Goal: Navigation & Orientation: Find specific page/section

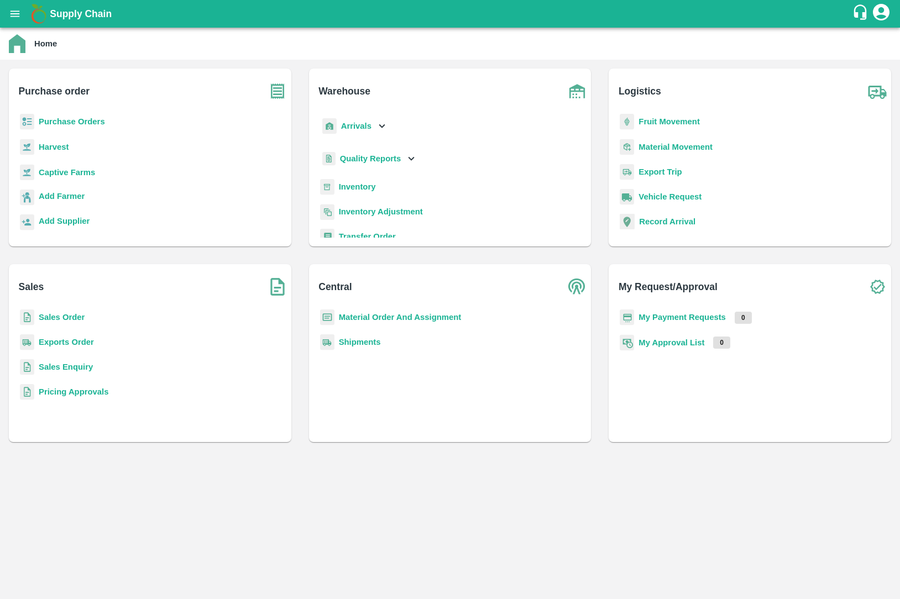
click at [82, 339] on b "Exports Order" at bounding box center [66, 342] width 55 height 9
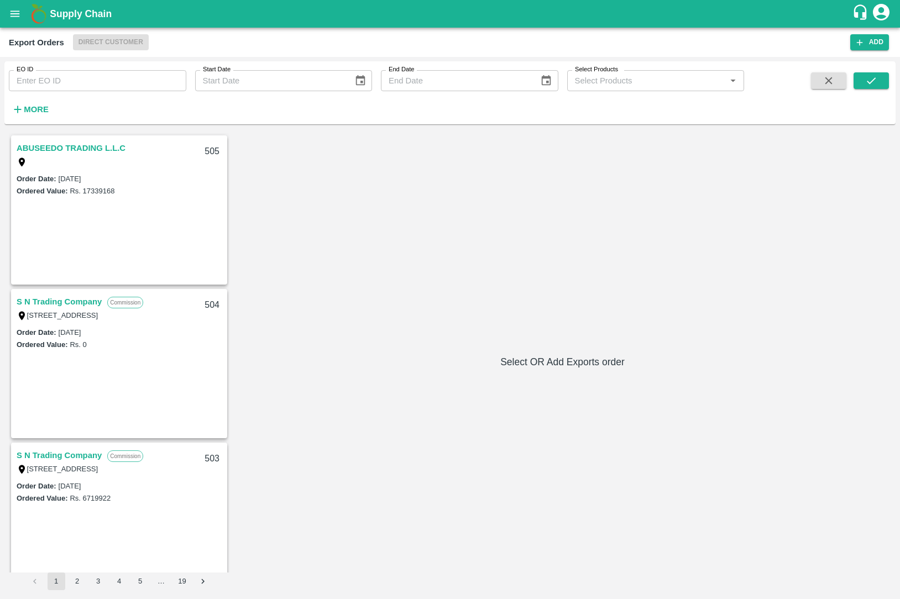
click at [91, 151] on link "ABUSEEDO TRADING L.L.C" at bounding box center [71, 148] width 109 height 14
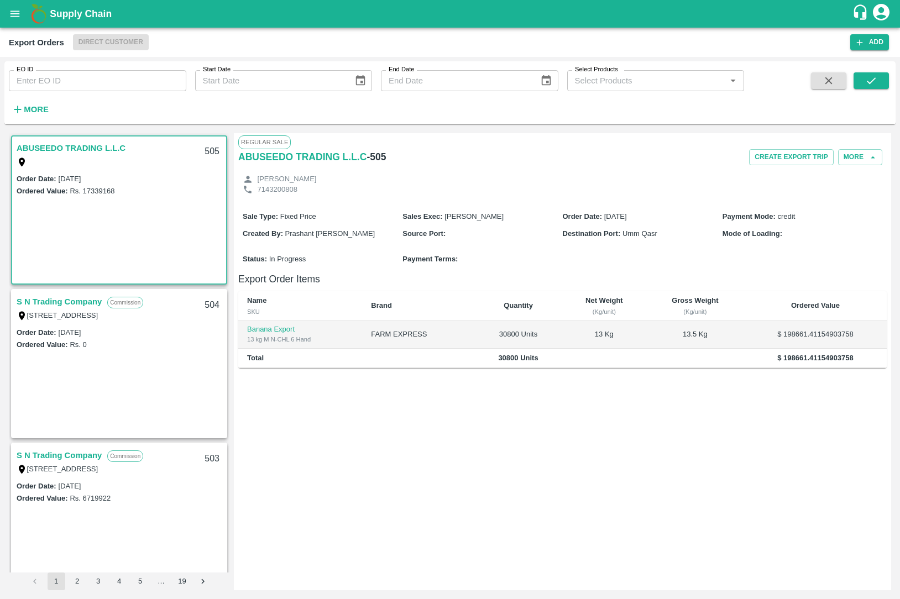
click at [102, 361] on div "Order Date : [DATE] Ordered Value: Rs. 0" at bounding box center [119, 382] width 214 height 112
click at [88, 305] on link "S N Trading Company" at bounding box center [59, 302] width 85 height 14
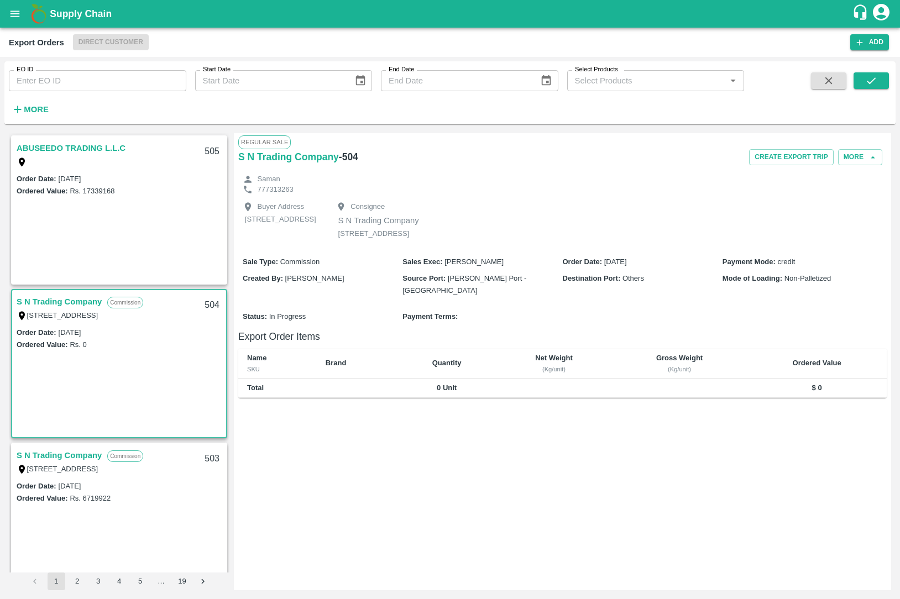
click at [59, 450] on link "S N Trading Company" at bounding box center [59, 455] width 85 height 14
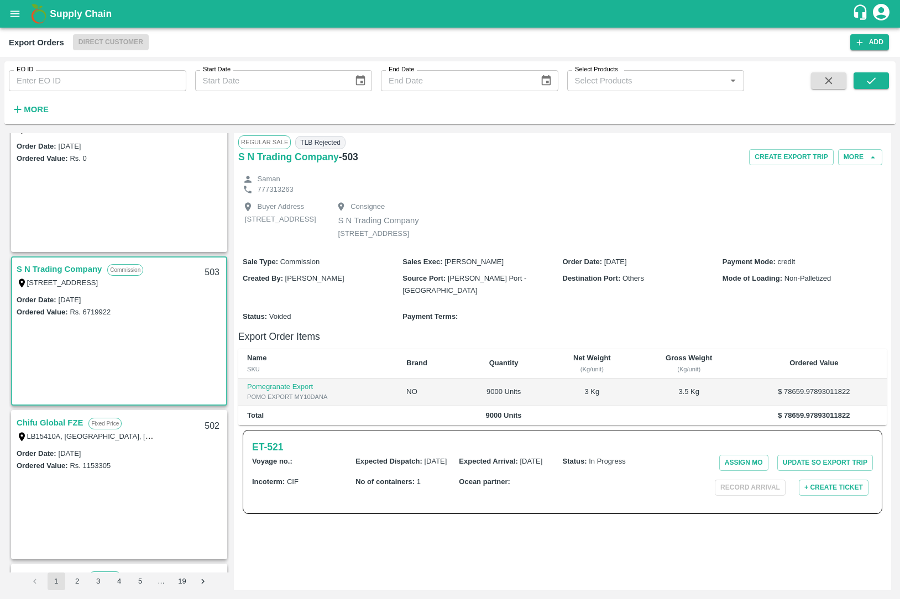
scroll to position [187, 0]
click at [74, 427] on link "Chifu Global FZE" at bounding box center [50, 422] width 66 height 14
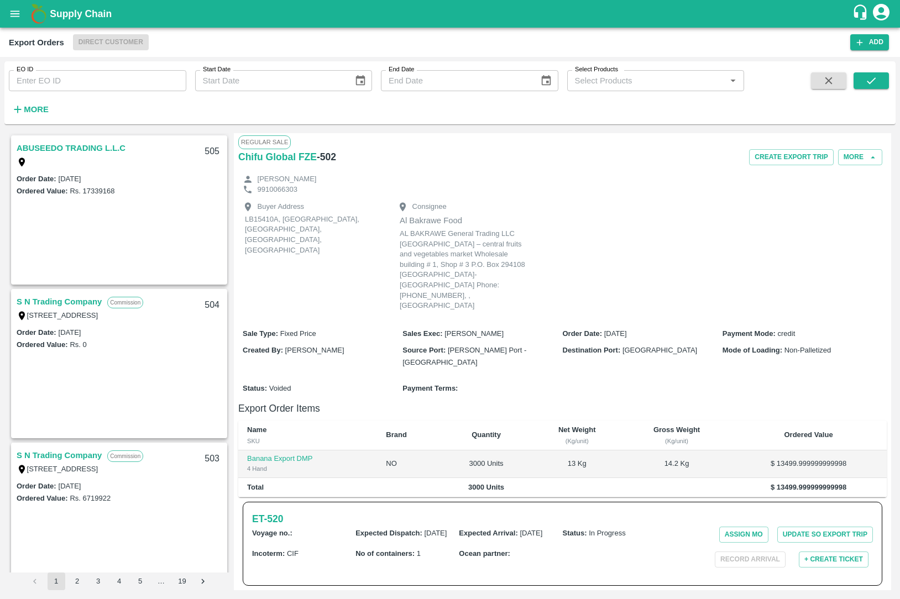
click at [81, 306] on link "S N Trading Company" at bounding box center [59, 302] width 85 height 14
